Goal: Information Seeking & Learning: Learn about a topic

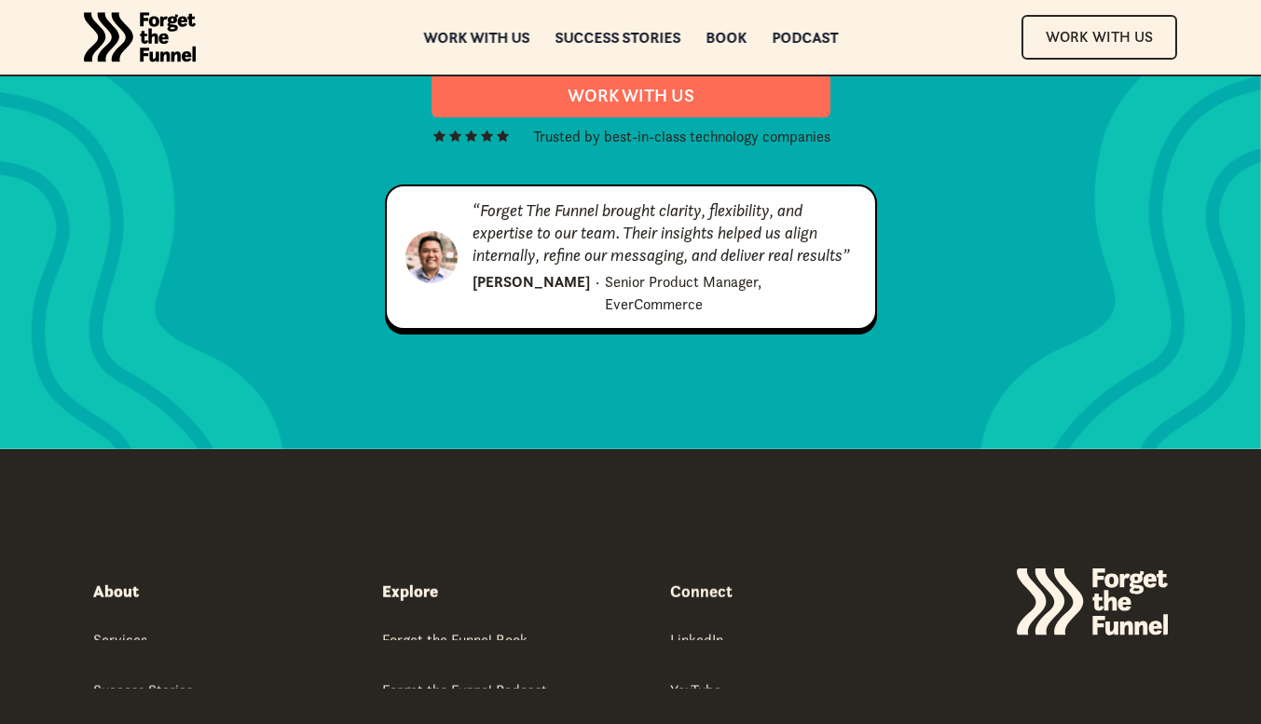
scroll to position [9330, 0]
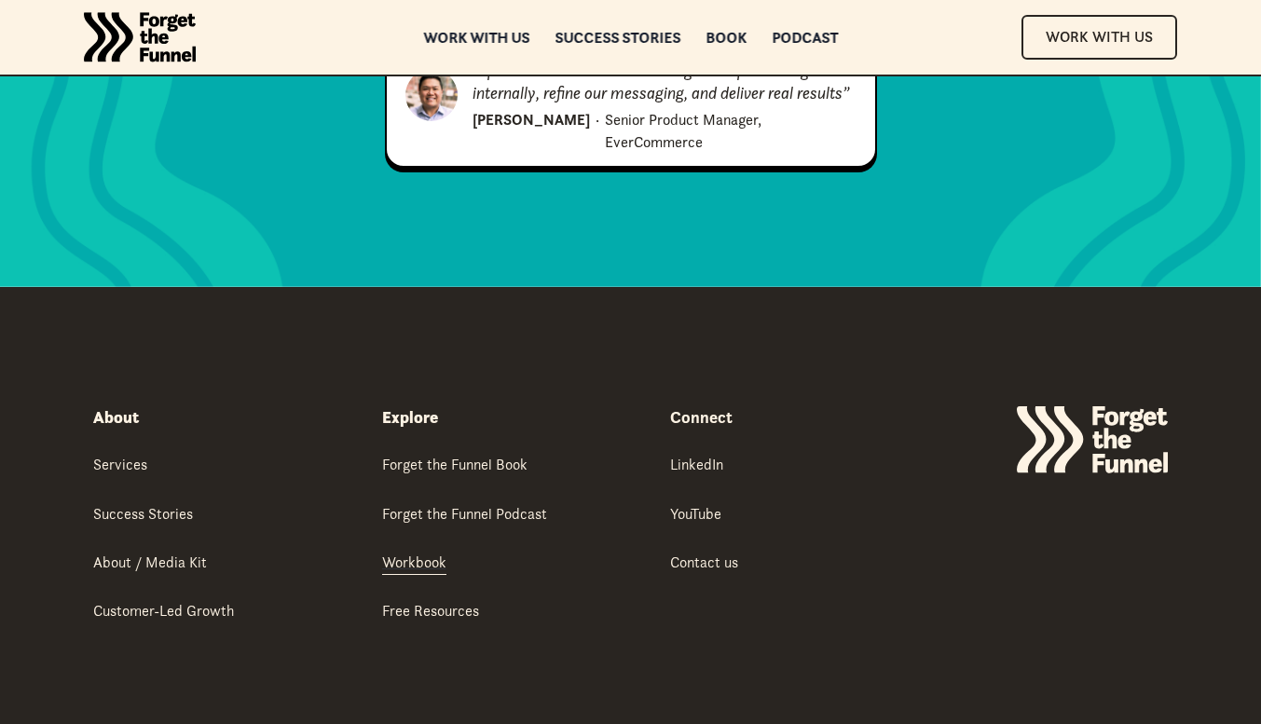
click at [421, 552] on div "Workbook" at bounding box center [414, 562] width 64 height 21
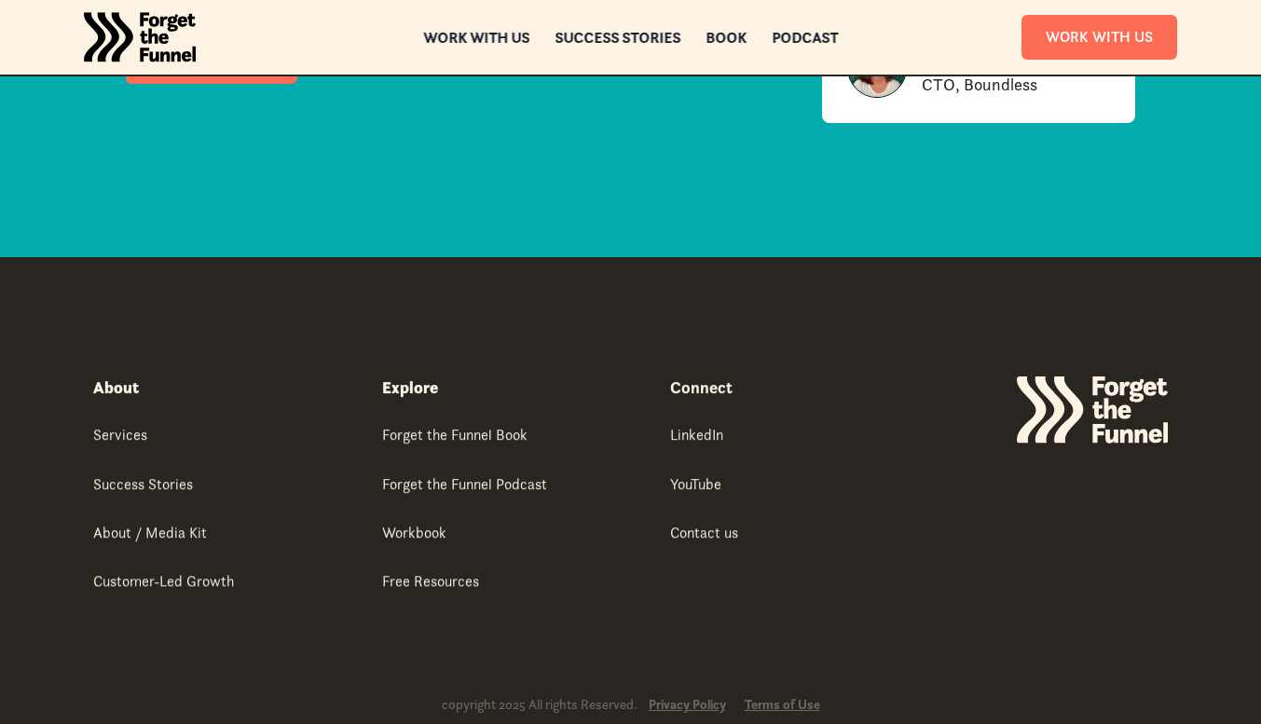
scroll to position [3686, 0]
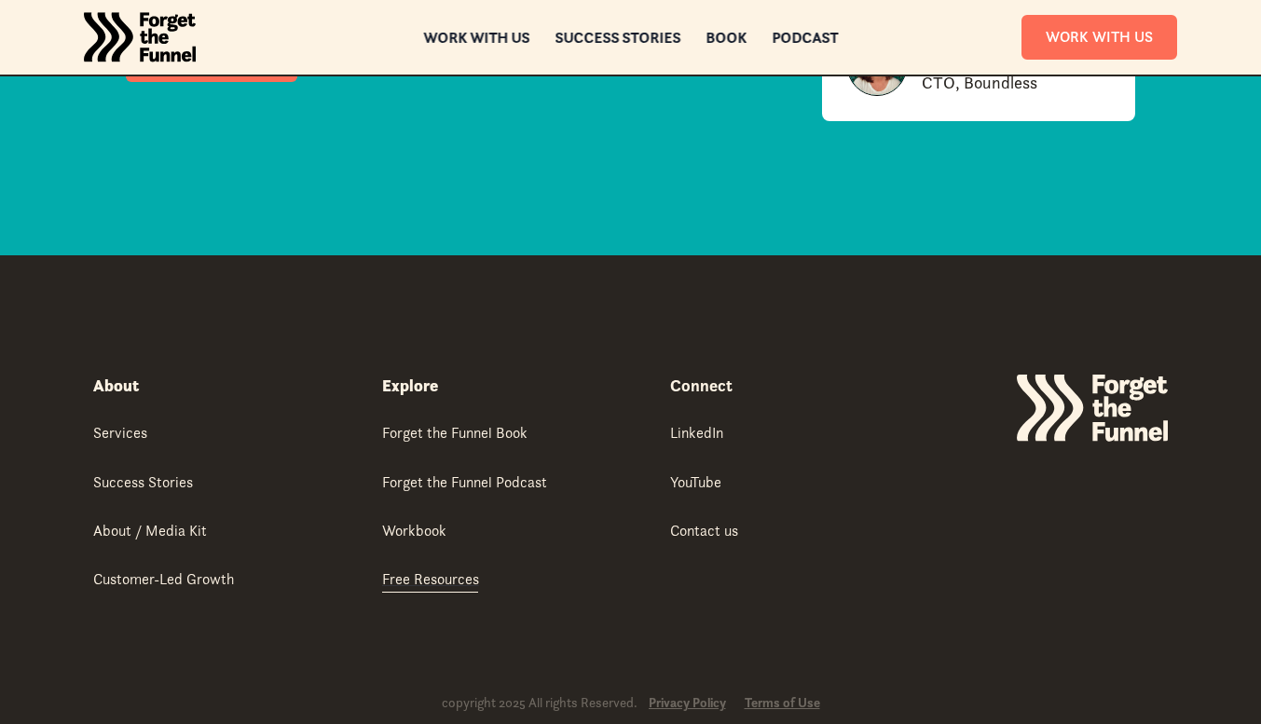
click at [423, 578] on div "Free Resources" at bounding box center [430, 579] width 97 height 21
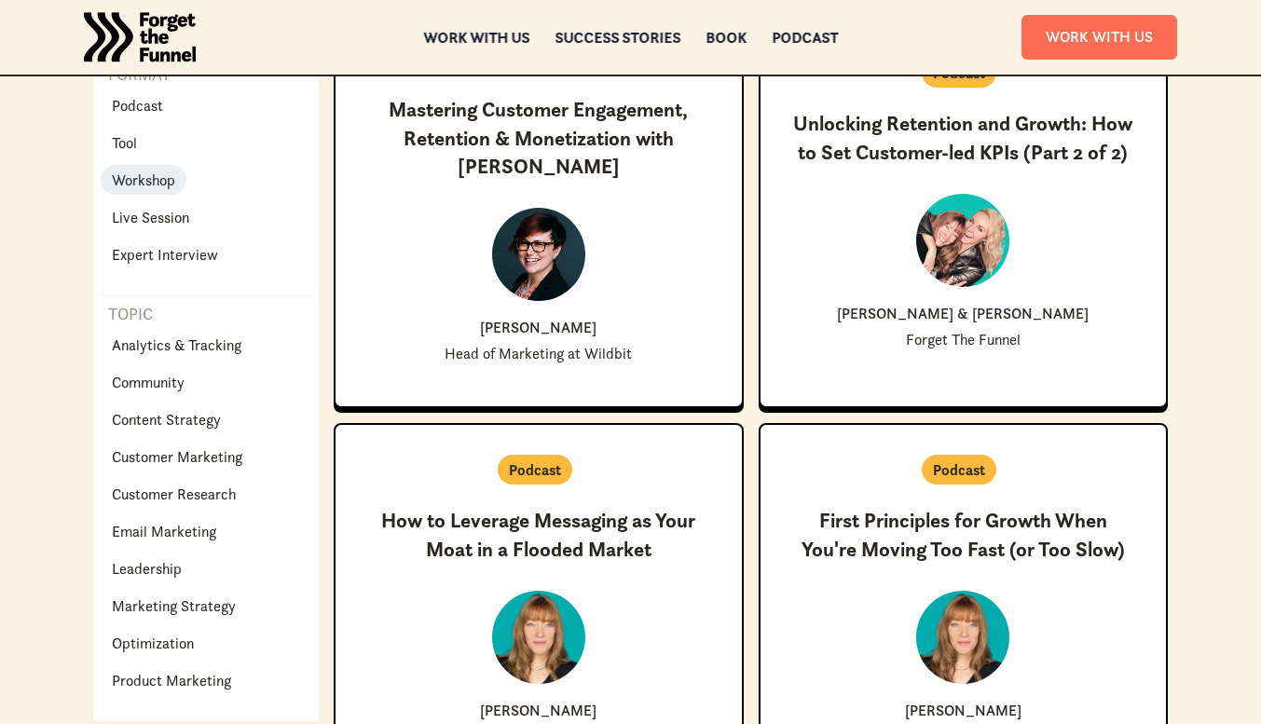
scroll to position [407, 0]
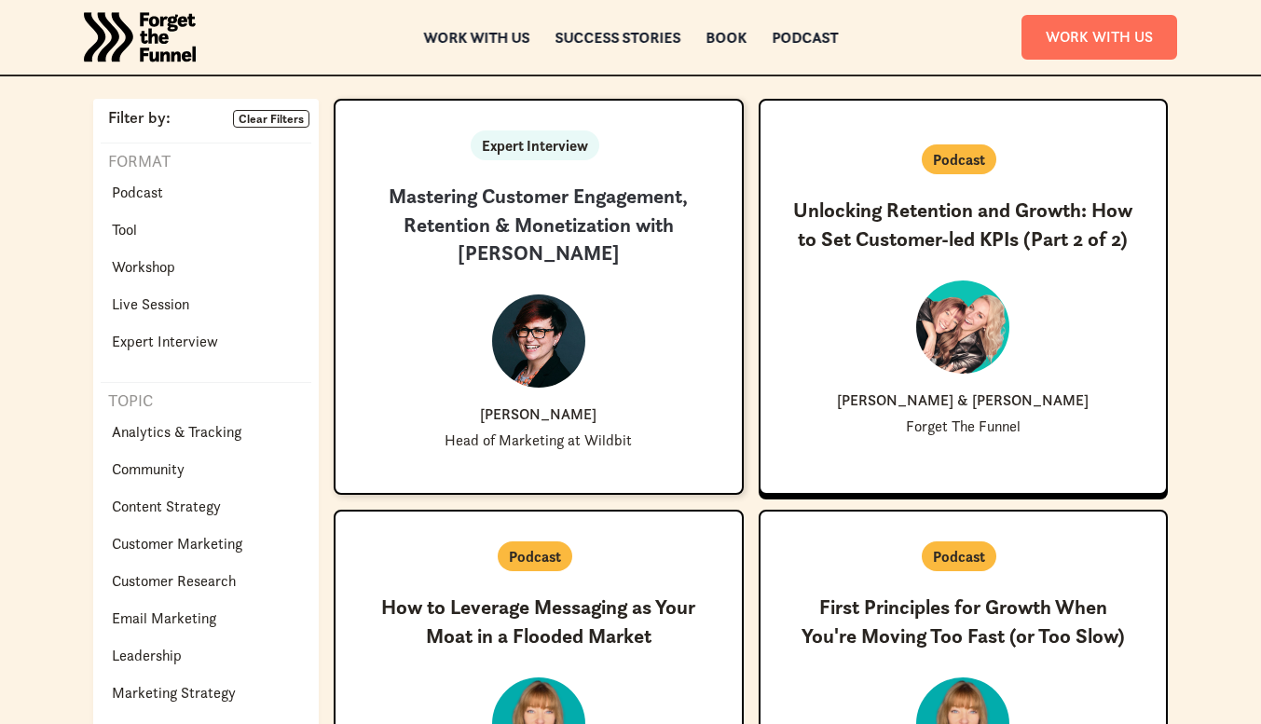
click at [428, 313] on div "New ✨ Coming Soon Mastering Customer Engagement, Retention & Monetization with …" at bounding box center [538, 316] width 347 height 266
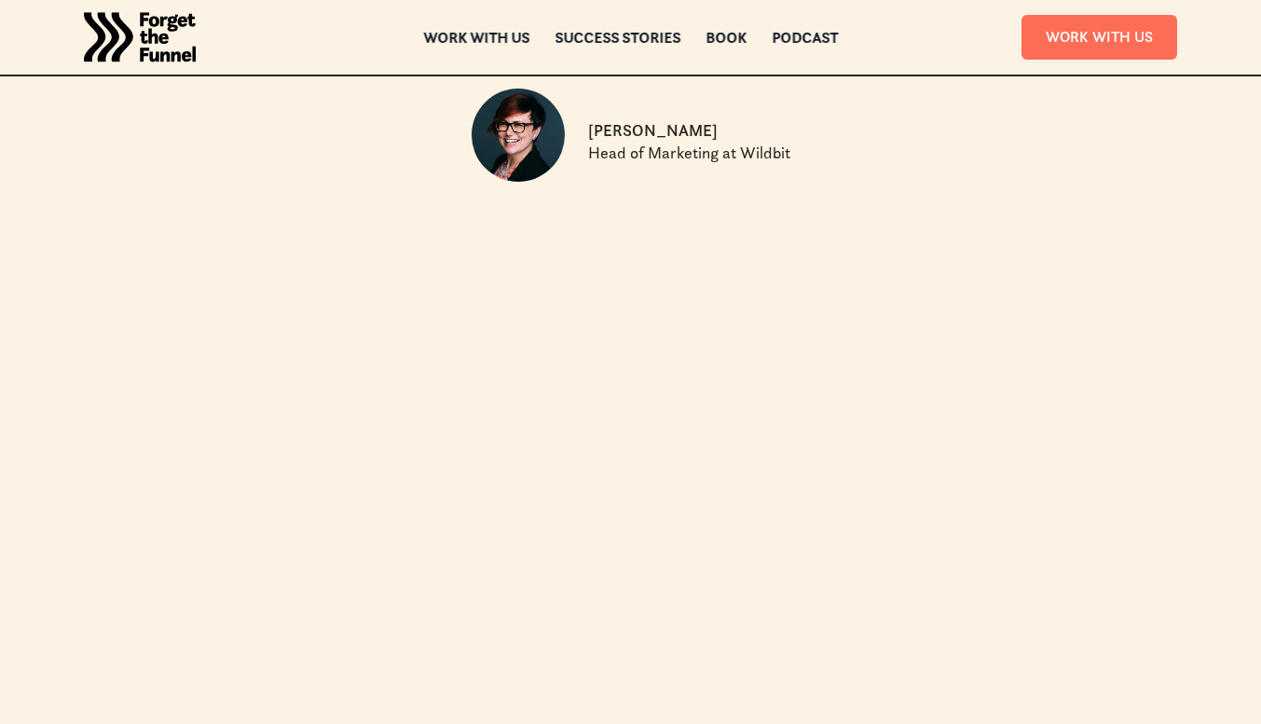
scroll to position [331, 0]
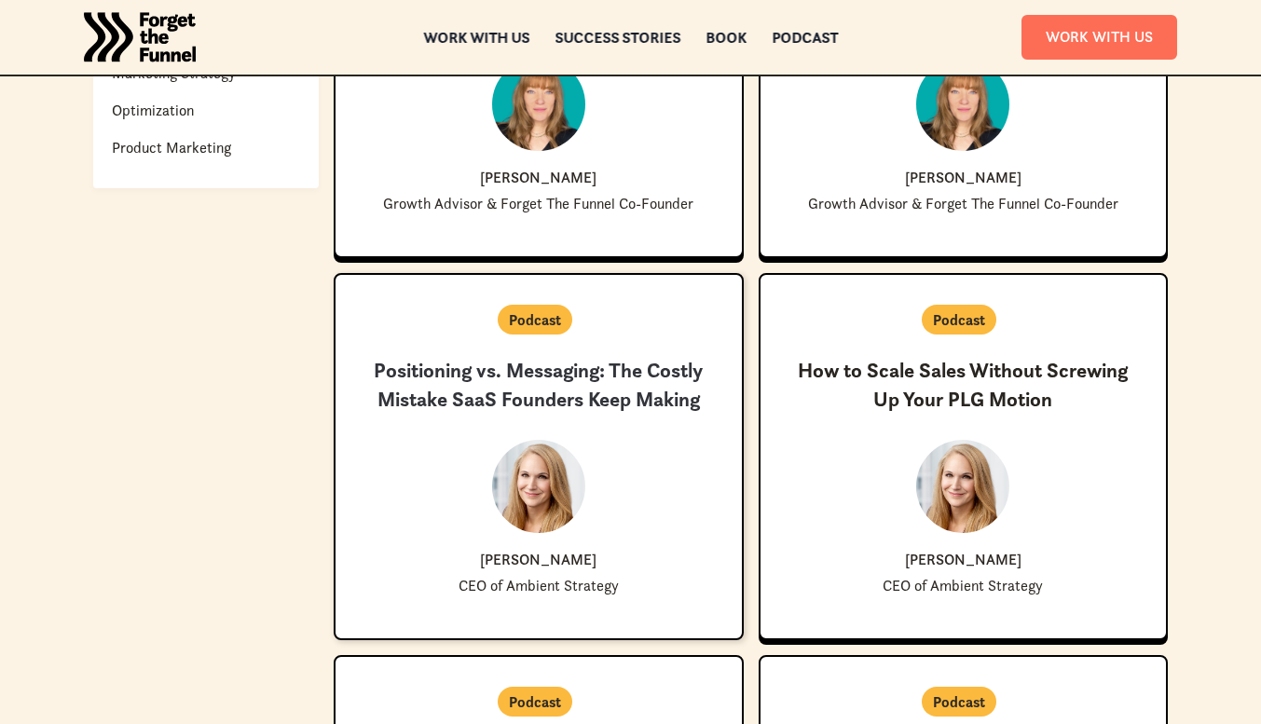
scroll to position [1028, 0]
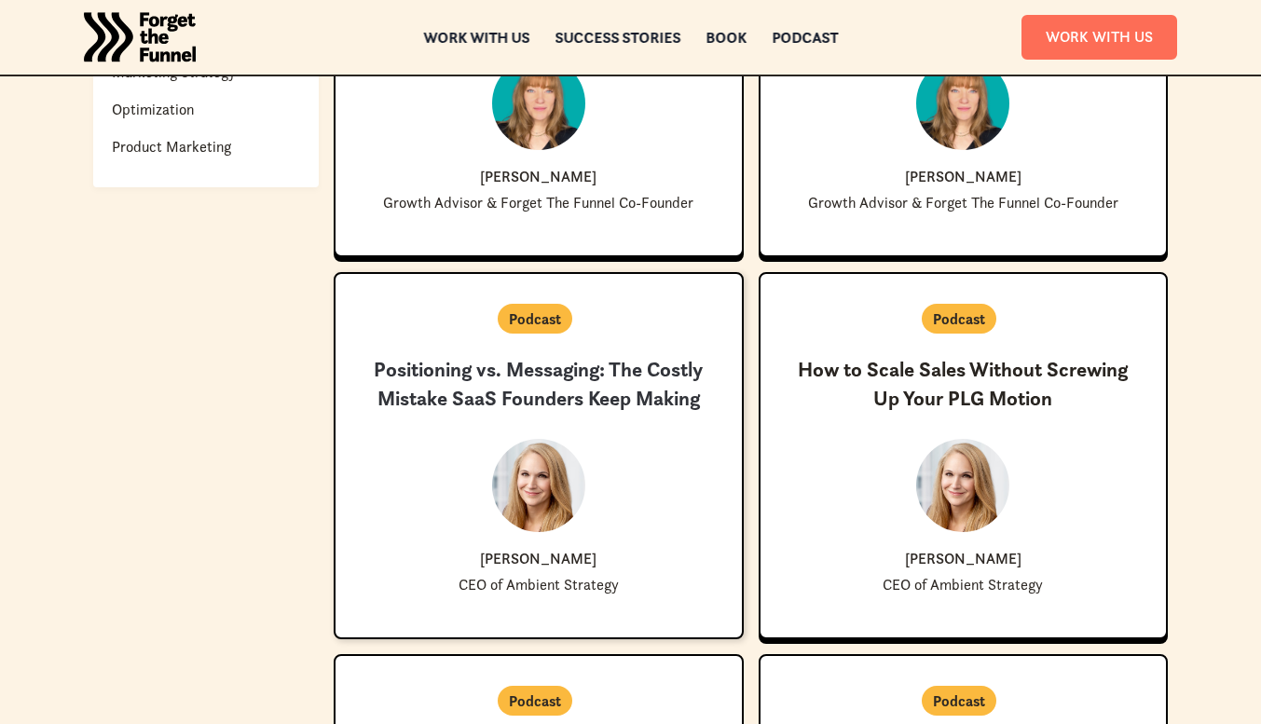
click at [582, 371] on h3 "Positioning vs. Messaging: The Costly Mistake SaaS Founders Keep Making" at bounding box center [538, 385] width 347 height 58
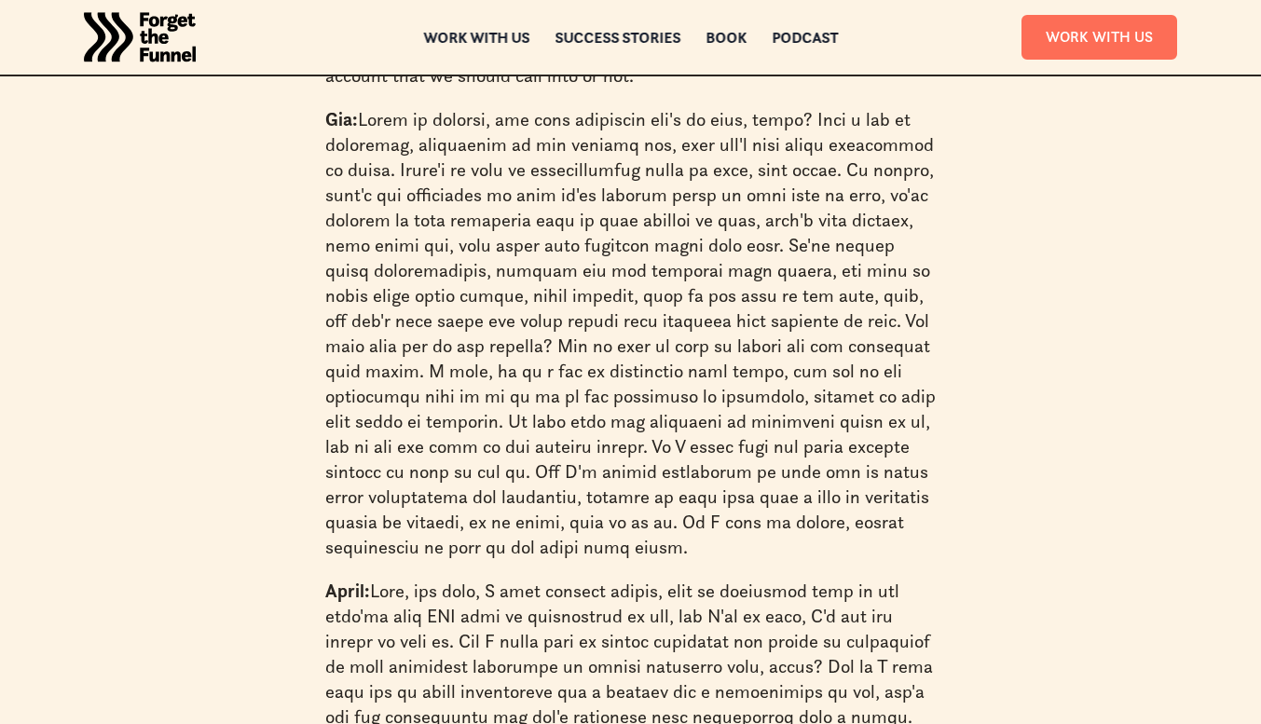
scroll to position [12805, 0]
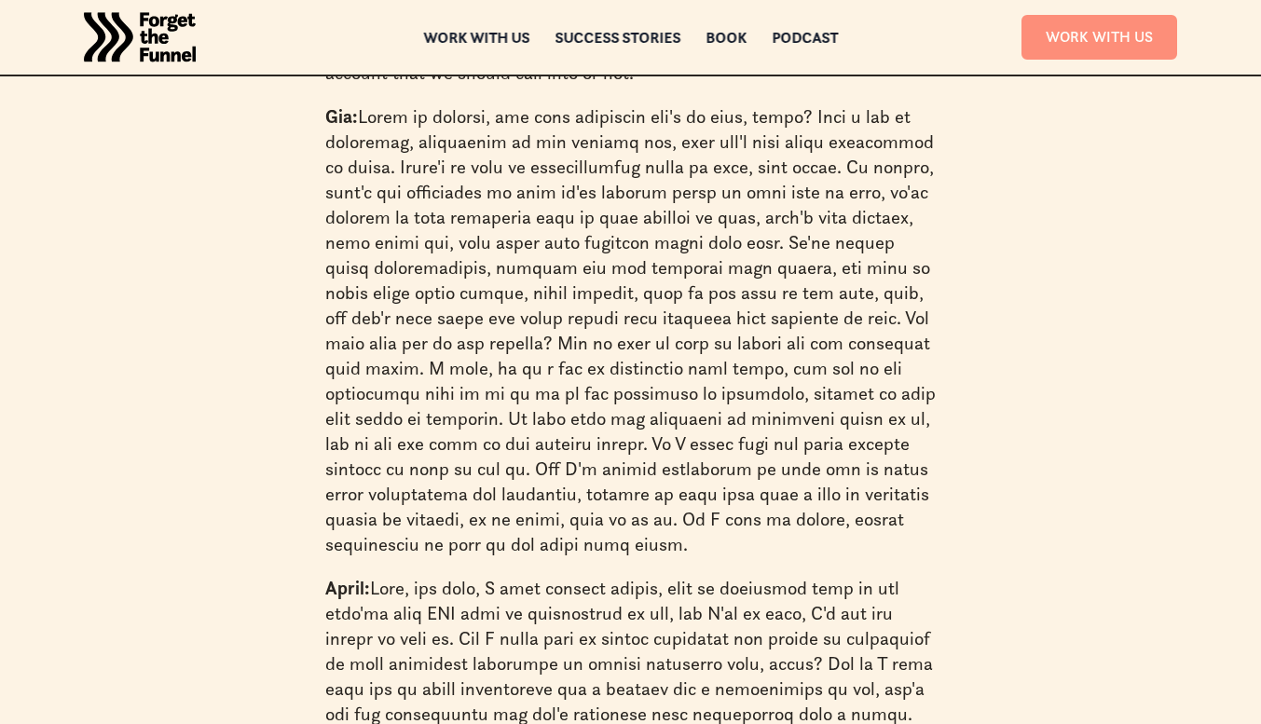
click at [1130, 46] on link "Work With Us" at bounding box center [1099, 37] width 156 height 44
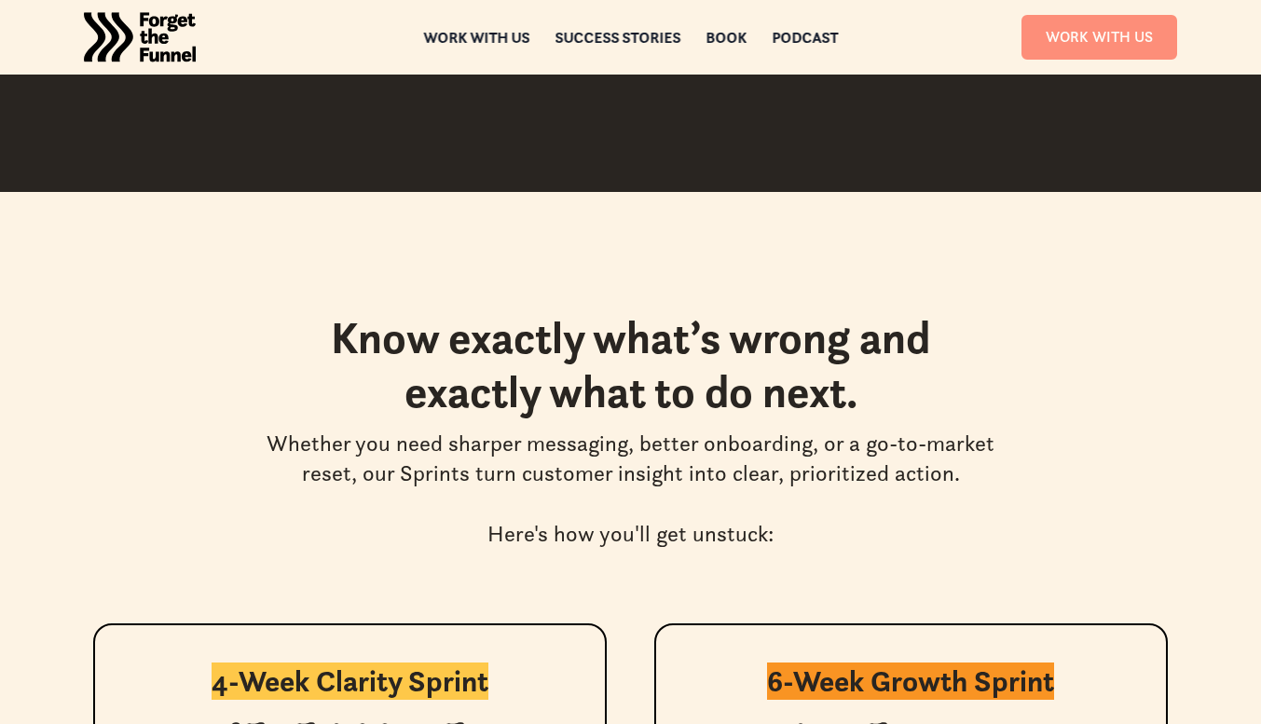
scroll to position [2873, 0]
